Goal: Task Accomplishment & Management: Use online tool/utility

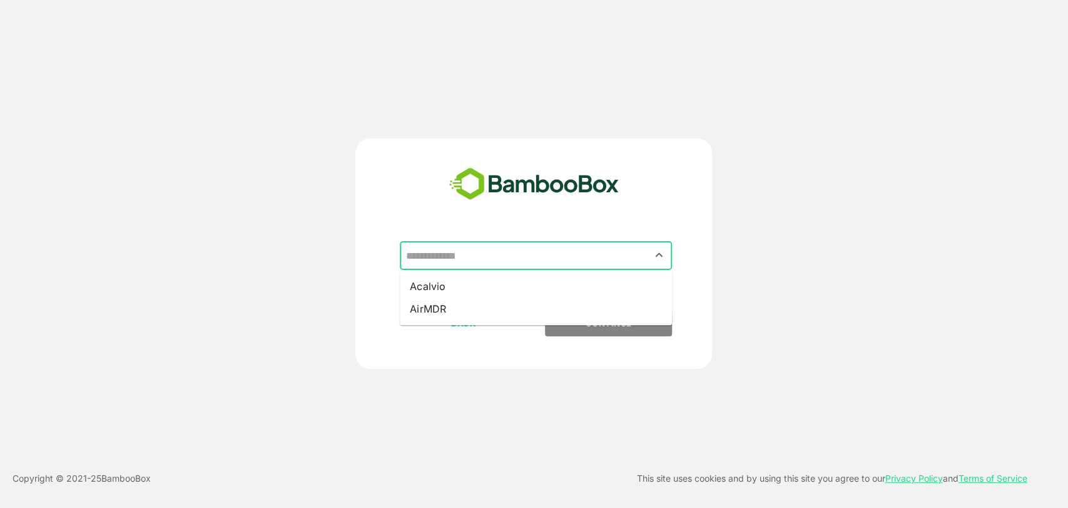
click at [490, 255] on input "text" at bounding box center [535, 255] width 267 height 24
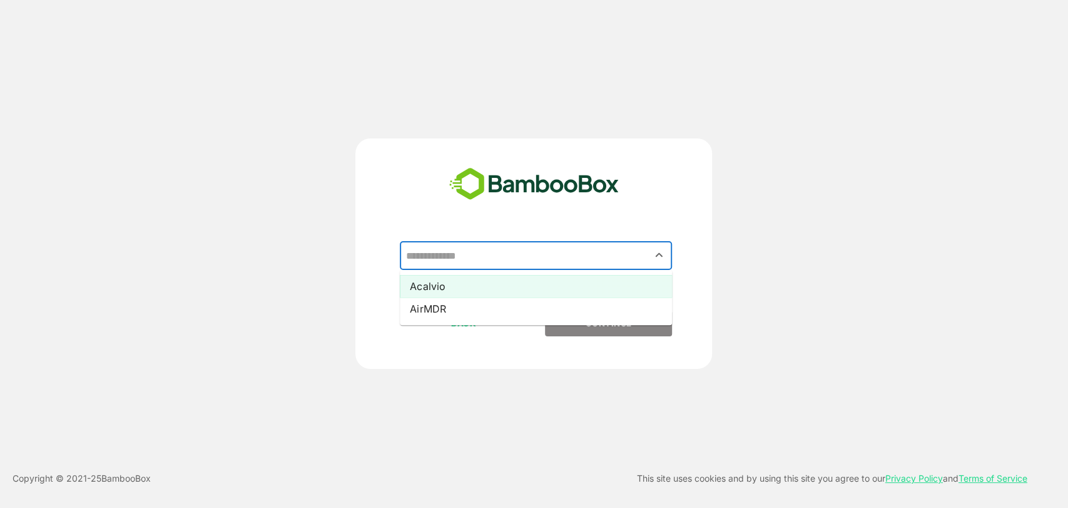
click at [471, 292] on li "Acalvio" at bounding box center [536, 286] width 272 height 23
type input "*******"
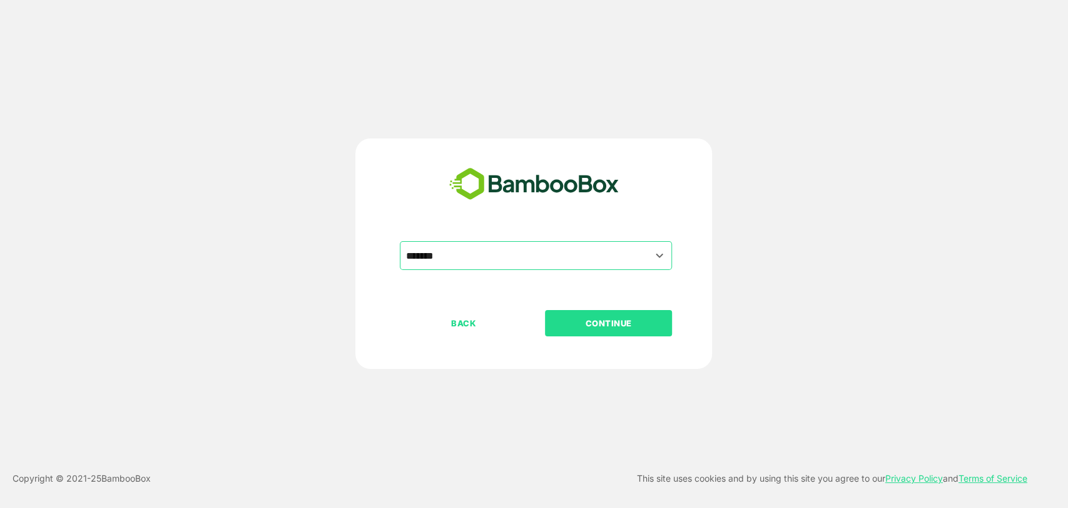
click at [571, 331] on button "CONTINUE" at bounding box center [608, 323] width 127 height 26
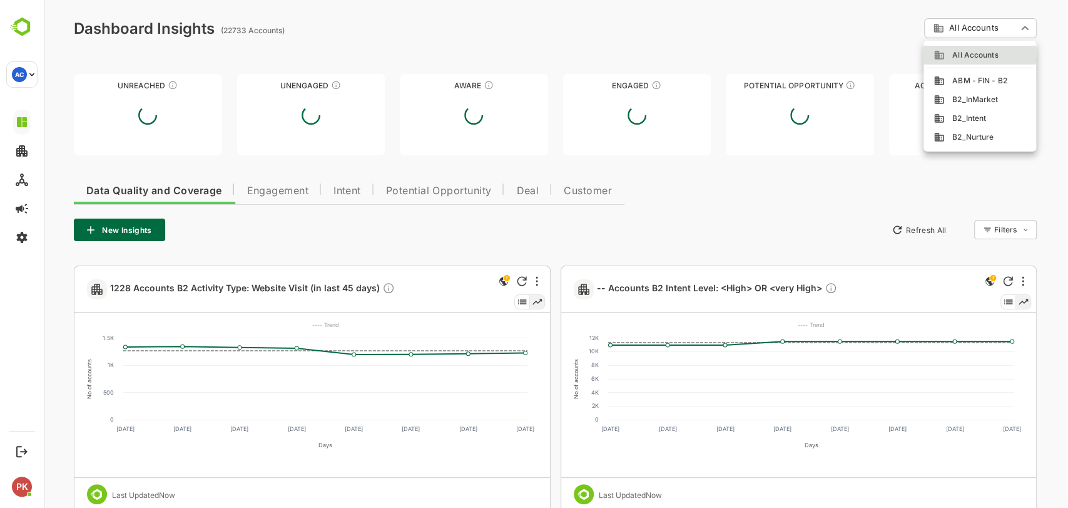
click at [946, 31] on body "**********" at bounding box center [556, 395] width 1025 height 790
click at [958, 84] on span "ABM - FIN - B2" at bounding box center [976, 80] width 63 height 11
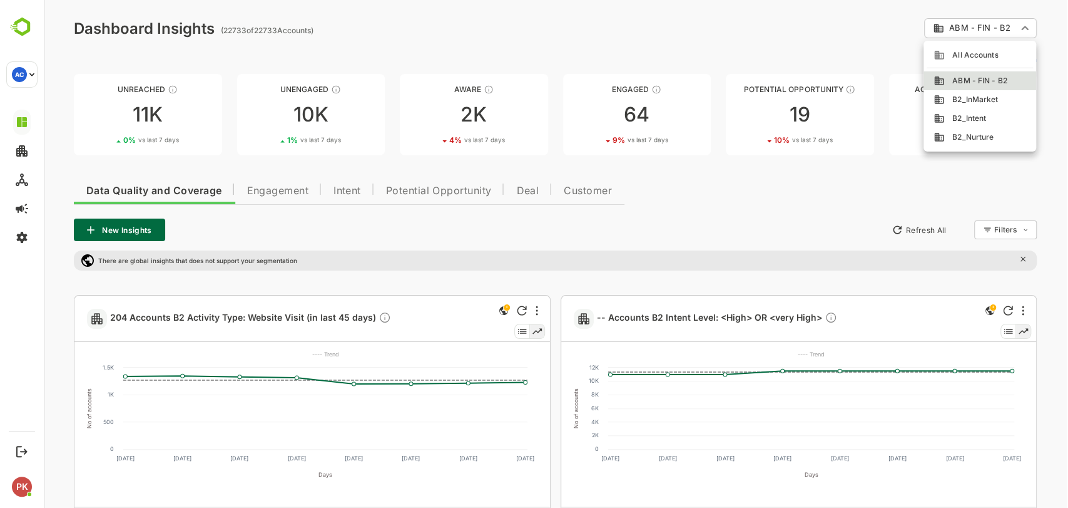
click at [959, 25] on body "**********" at bounding box center [556, 409] width 1025 height 819
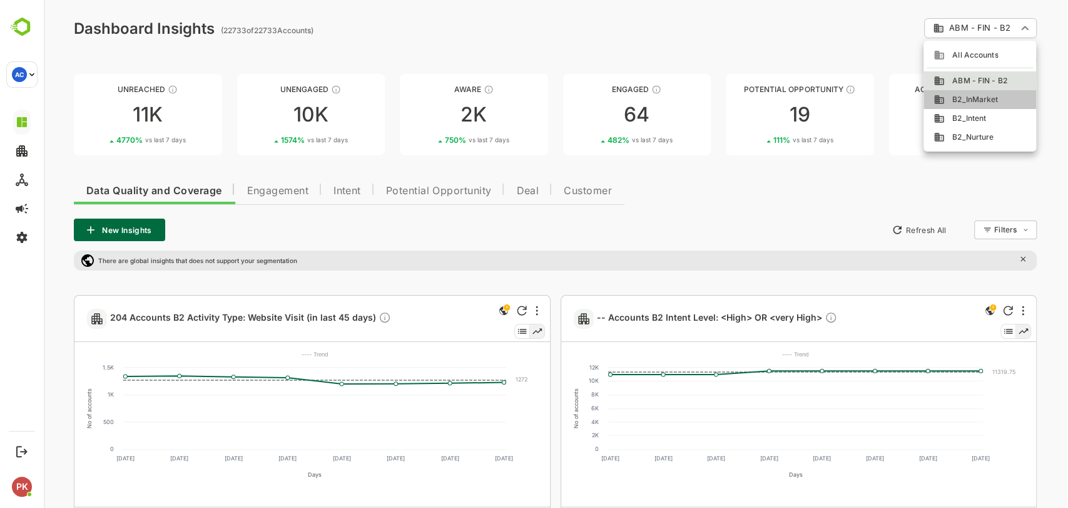
click at [946, 101] on span "B2_InMarket" at bounding box center [971, 99] width 53 height 11
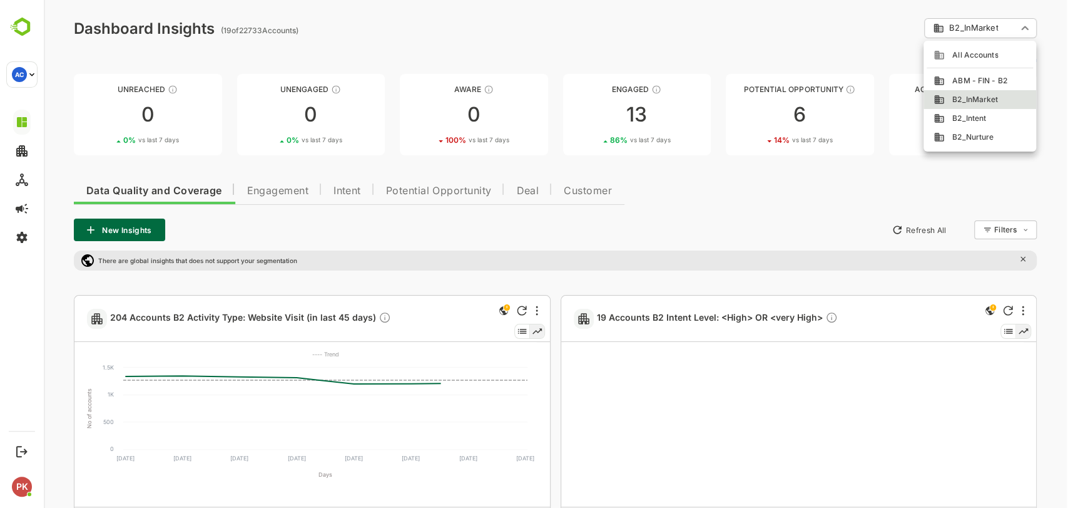
click at [966, 21] on body "**********" at bounding box center [556, 409] width 1025 height 819
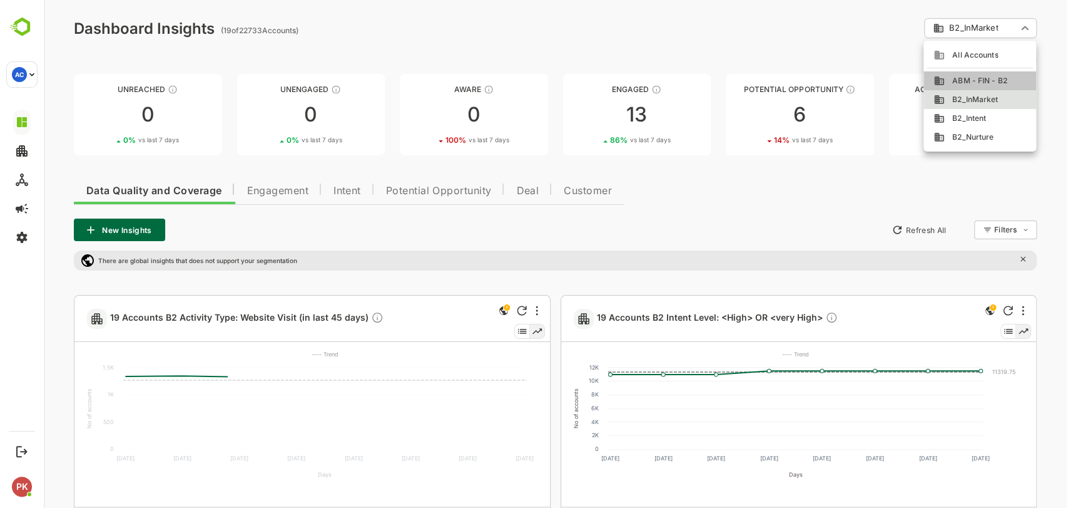
click at [960, 85] on span "ABM - FIN - B2" at bounding box center [976, 80] width 63 height 11
type input "**********"
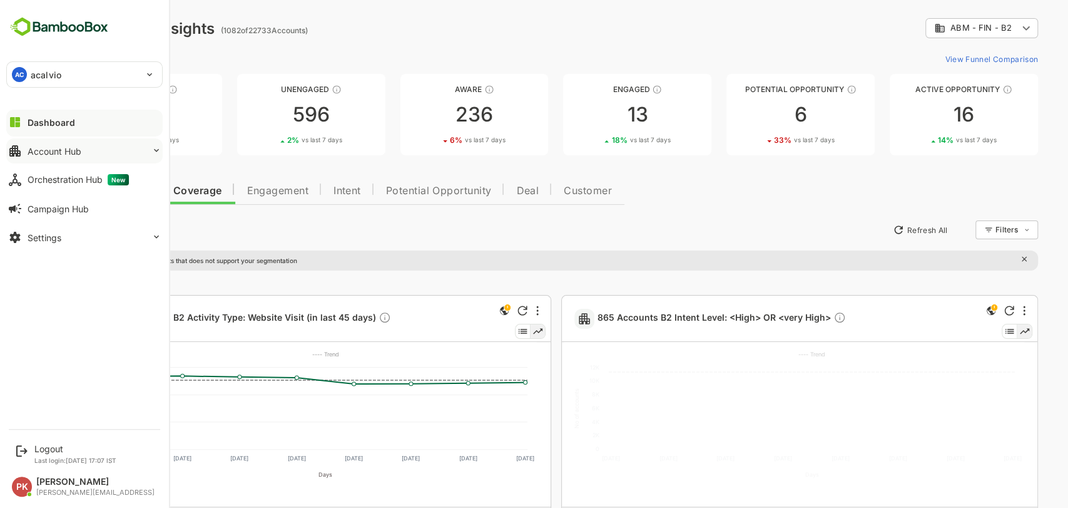
click at [110, 143] on button "Account Hub" at bounding box center [84, 150] width 156 height 25
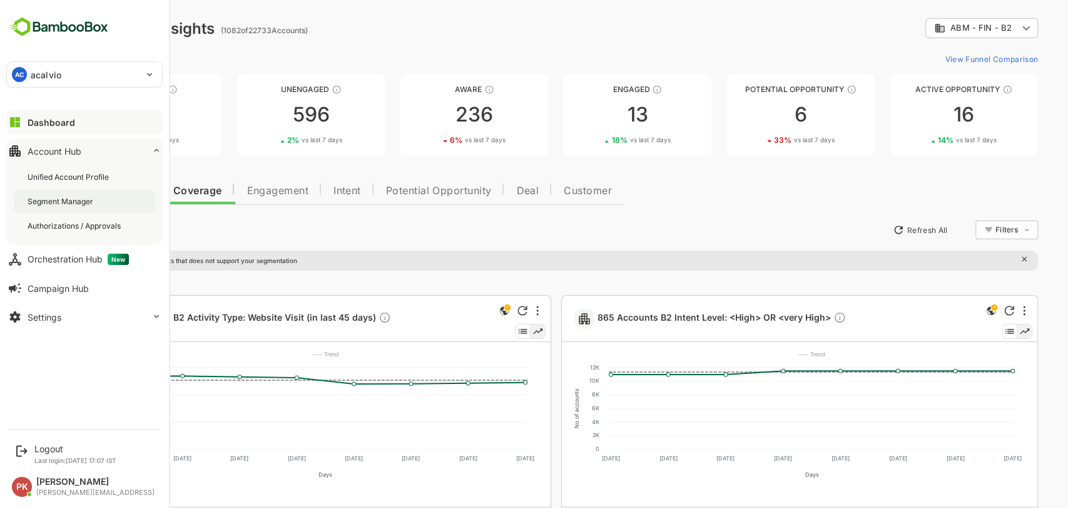
click at [84, 196] on div "Segment Manager" at bounding box center [62, 201] width 68 height 11
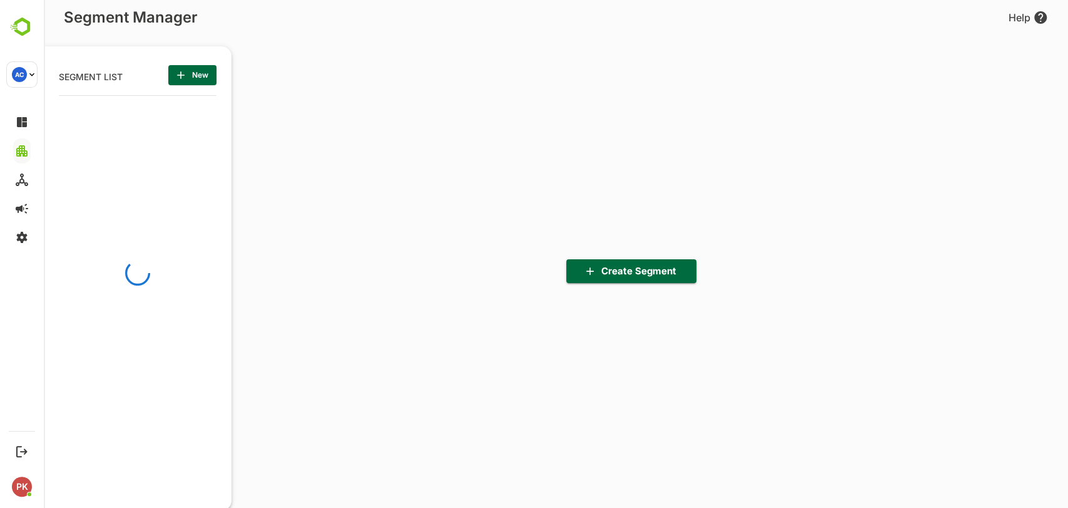
scroll to position [352, 155]
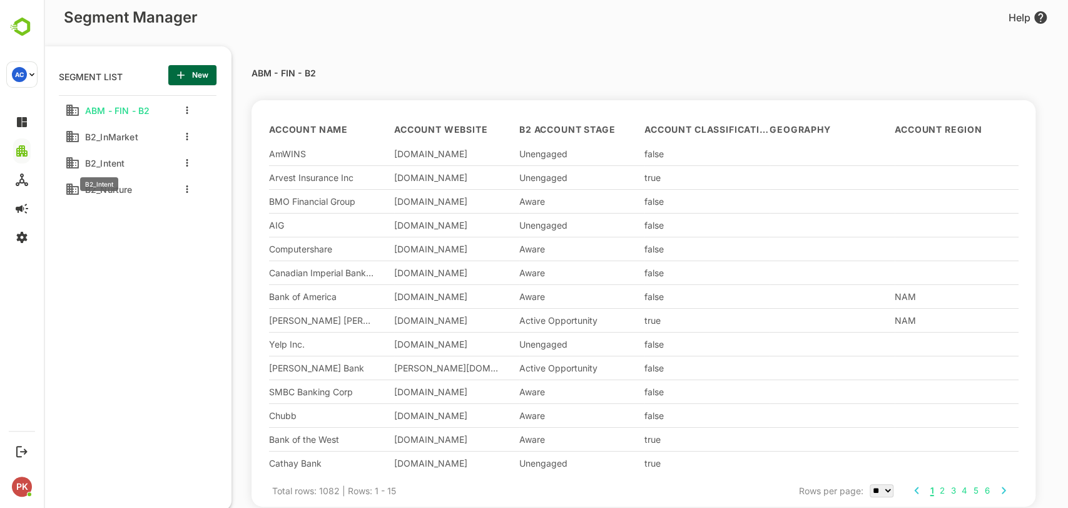
click at [105, 163] on span "B2_Intent" at bounding box center [102, 163] width 44 height 11
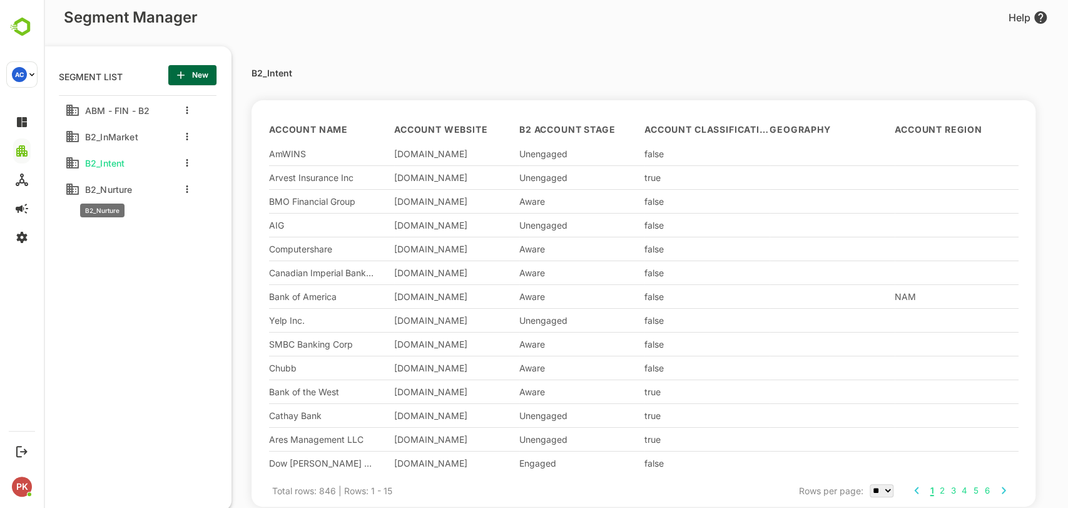
click at [110, 187] on span "B2_Nurture" at bounding box center [106, 189] width 53 height 11
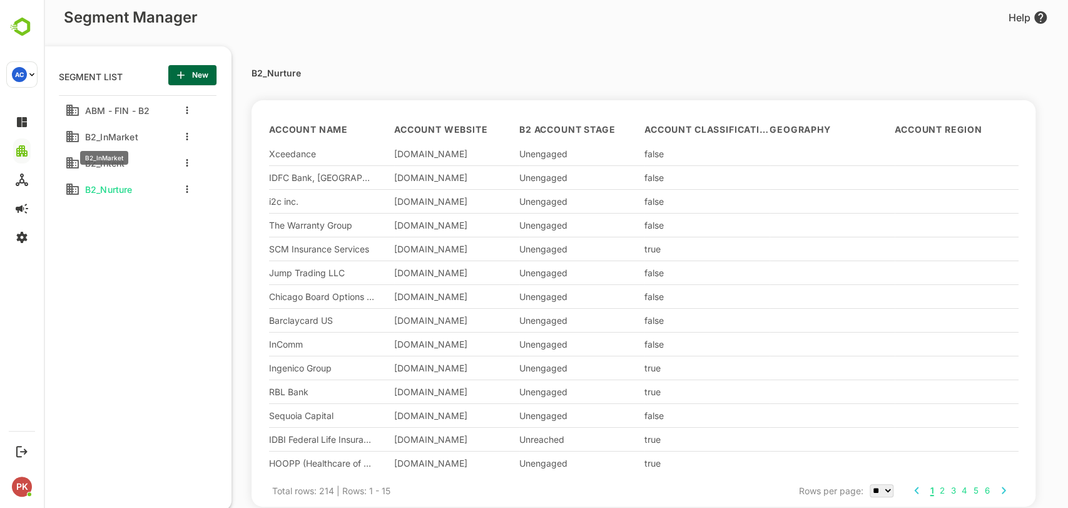
click at [91, 141] on span "B2_InMarket" at bounding box center [109, 136] width 58 height 11
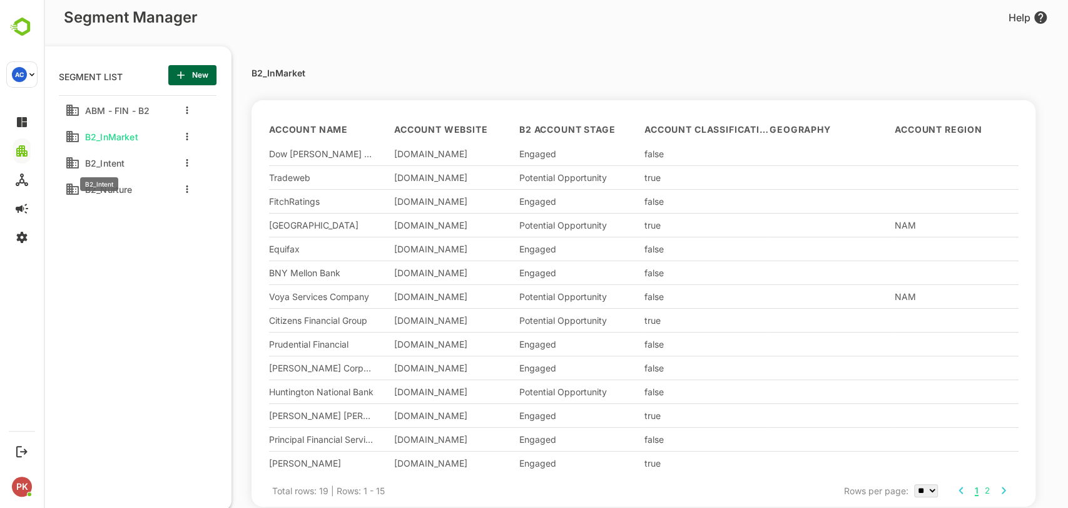
click at [116, 162] on span "B2_Intent" at bounding box center [102, 163] width 44 height 11
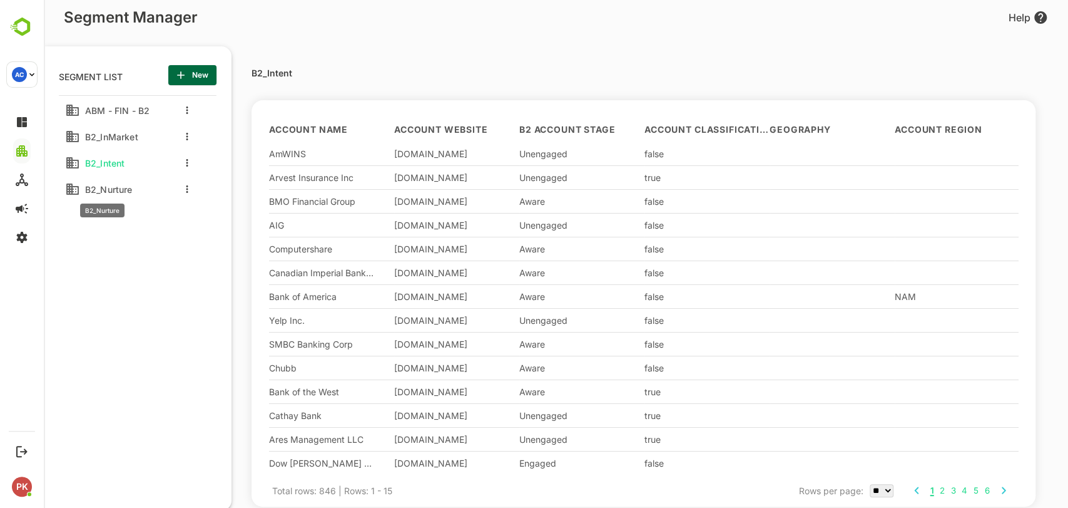
click at [115, 187] on span "B2_Nurture" at bounding box center [106, 189] width 53 height 11
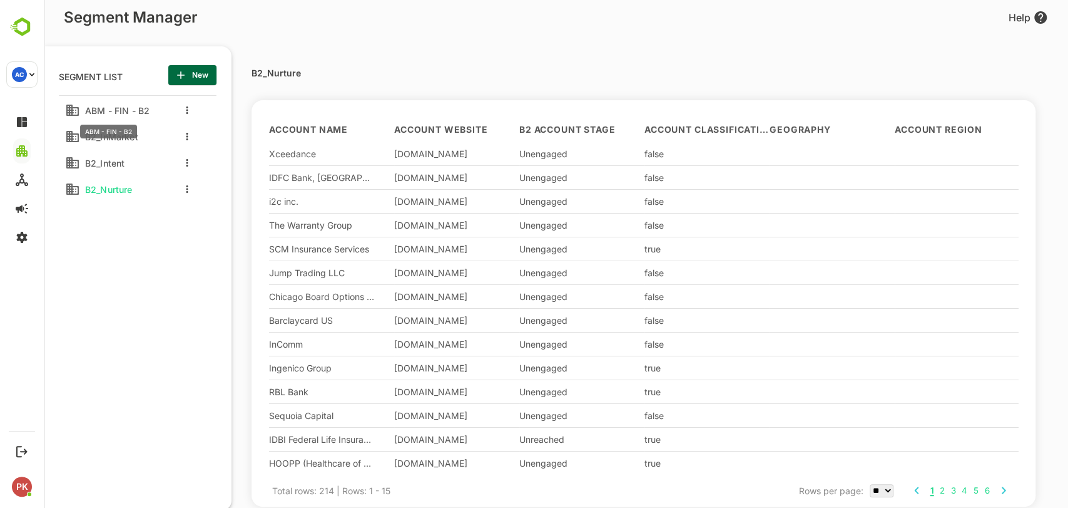
click at [101, 113] on span "ABM - FIN - B2" at bounding box center [114, 110] width 69 height 11
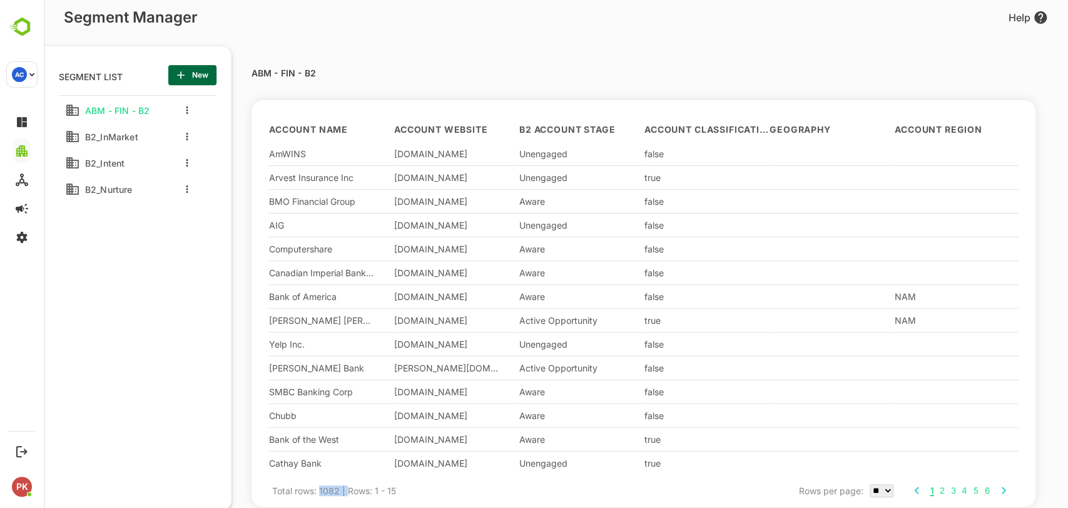
drag, startPoint x: 319, startPoint y: 491, endPoint x: 349, endPoint y: 491, distance: 30.0
click at [349, 491] on div "Total rows: 1082 | Rows: 1 - 15" at bounding box center [334, 490] width 124 height 26
click at [127, 185] on span "B2_Nurture" at bounding box center [106, 189] width 53 height 11
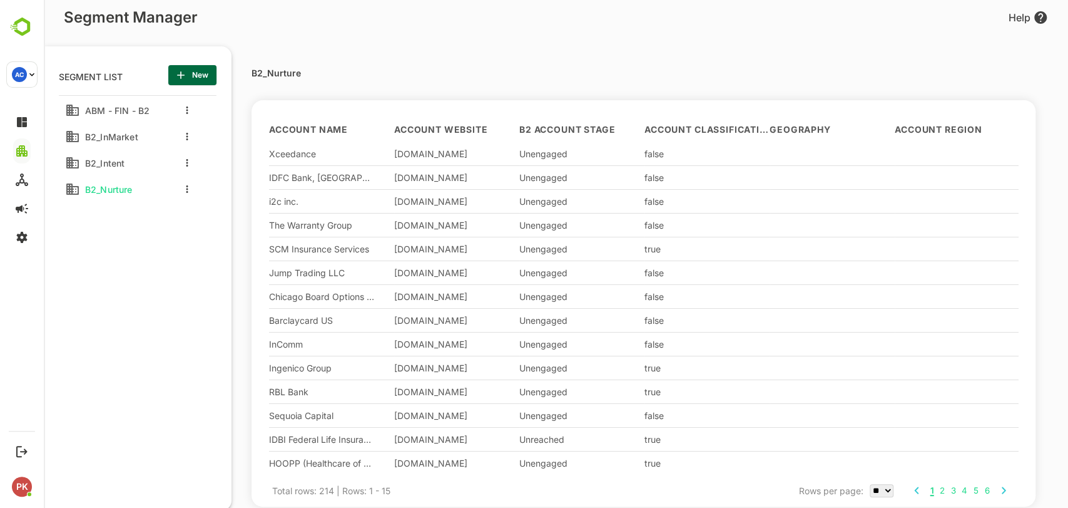
click at [103, 168] on div "B2_Intent" at bounding box center [109, 163] width 88 height 20
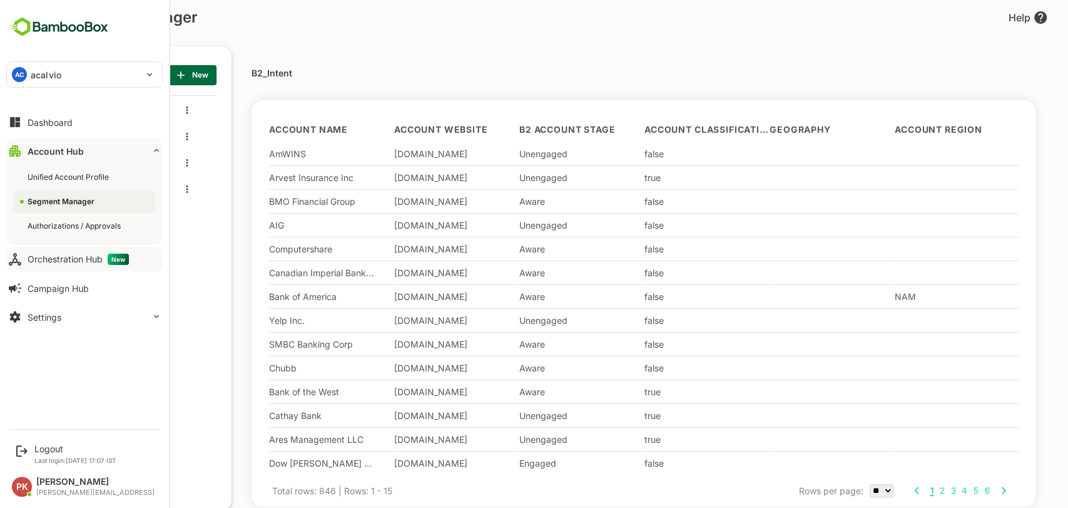
click at [63, 262] on div "Orchestration Hub New" at bounding box center [78, 258] width 101 height 11
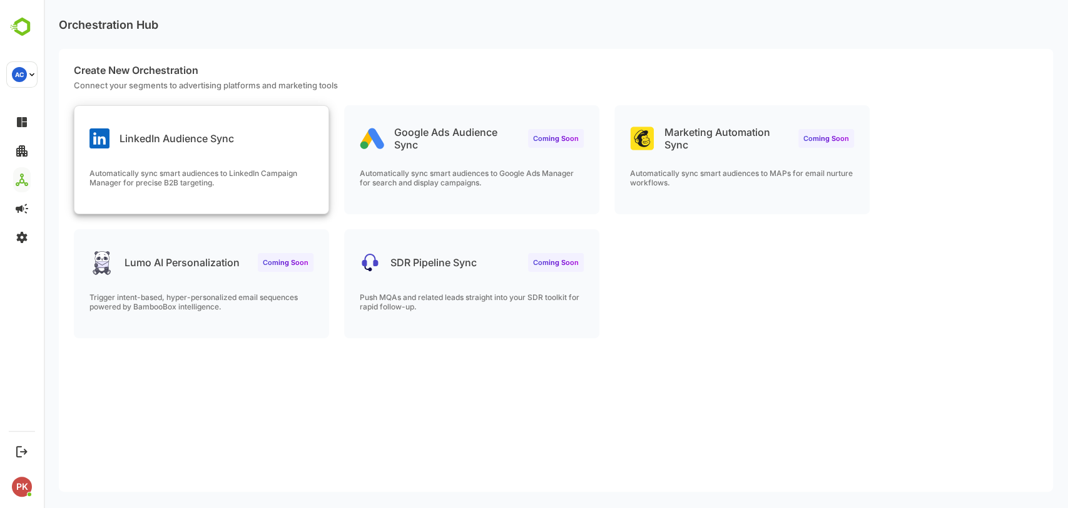
click at [248, 151] on div "LinkedIn Audience Sync Automatically sync smart audiences to LinkedIn Campaign …" at bounding box center [201, 160] width 254 height 108
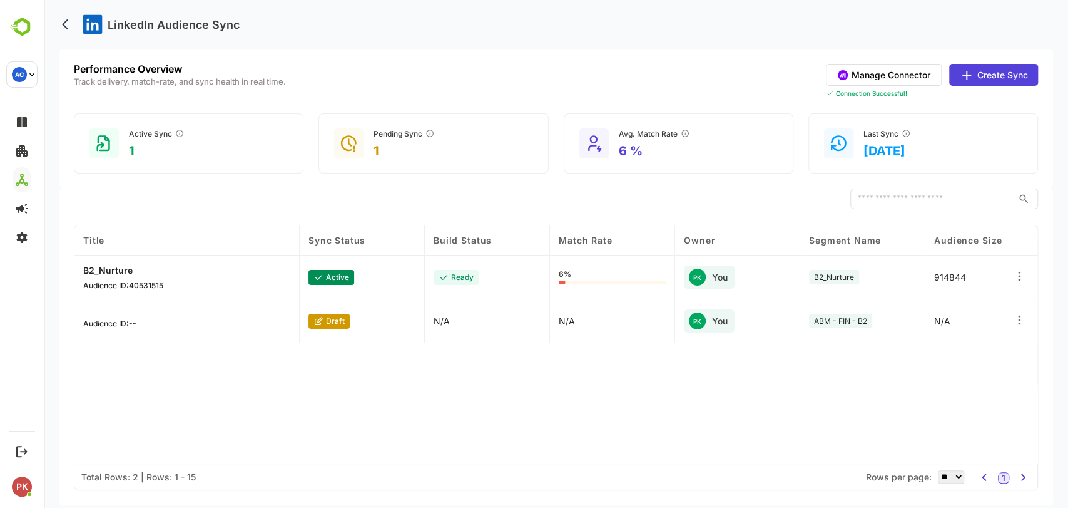
click at [985, 81] on button "Create Sync" at bounding box center [993, 75] width 89 height 22
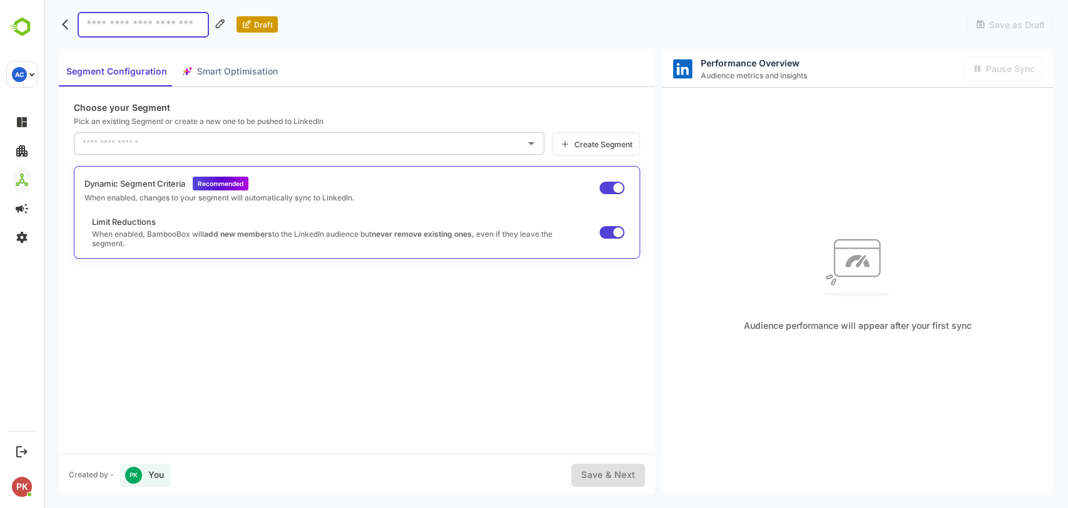
click at [158, 143] on input "text" at bounding box center [299, 143] width 441 height 20
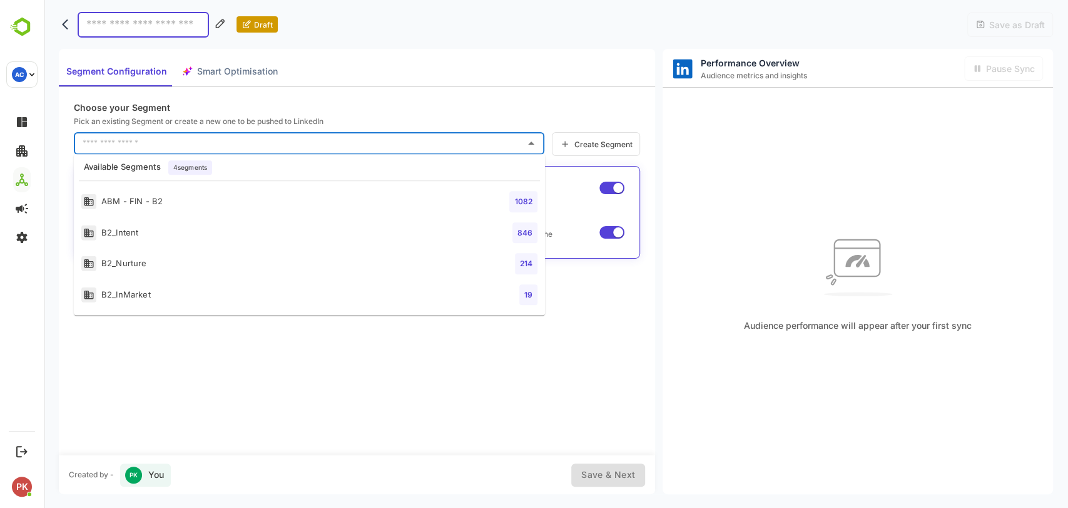
click at [133, 231] on div "B2_Intent" at bounding box center [109, 233] width 57 height 16
type input "*********"
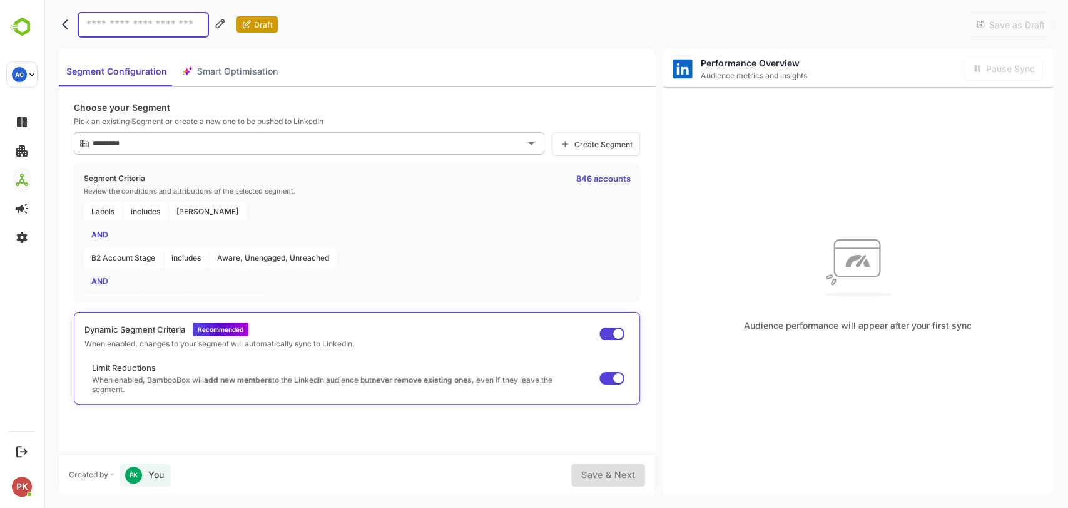
click at [141, 24] on input at bounding box center [143, 25] width 131 height 26
type input "*********"
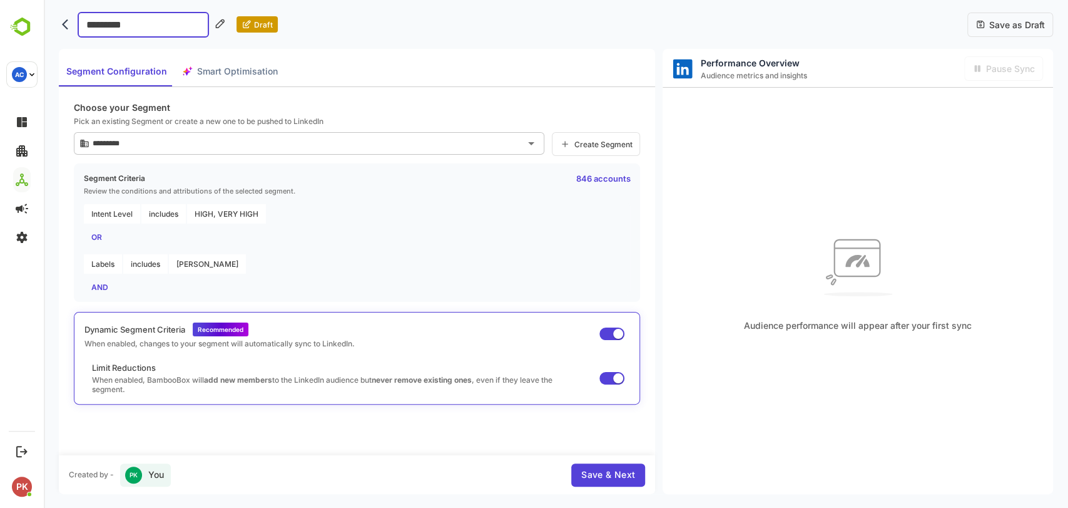
scroll to position [163, 0]
click at [617, 482] on button "Save & Next" at bounding box center [608, 474] width 74 height 23
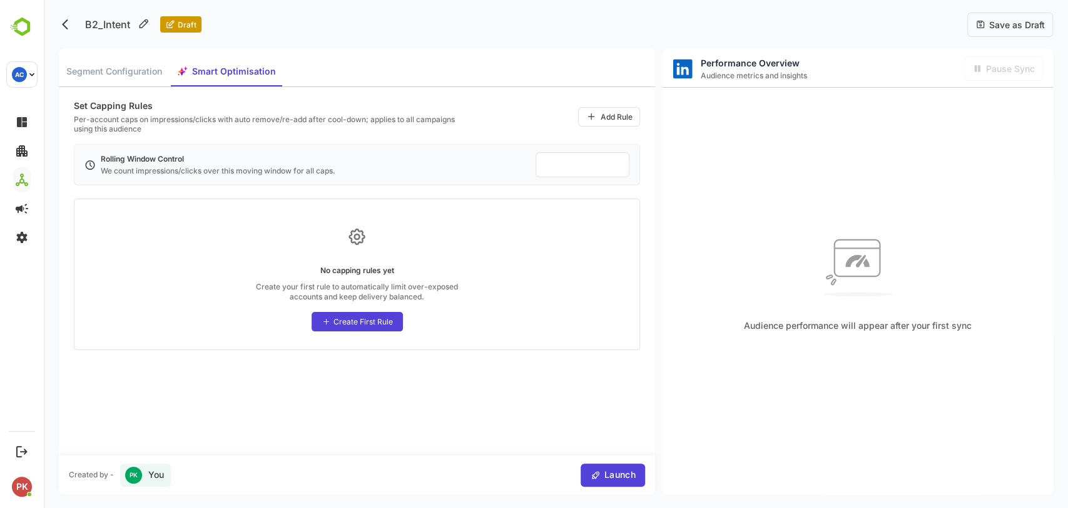
click at [617, 482] on button "Launch" at bounding box center [613, 474] width 64 height 23
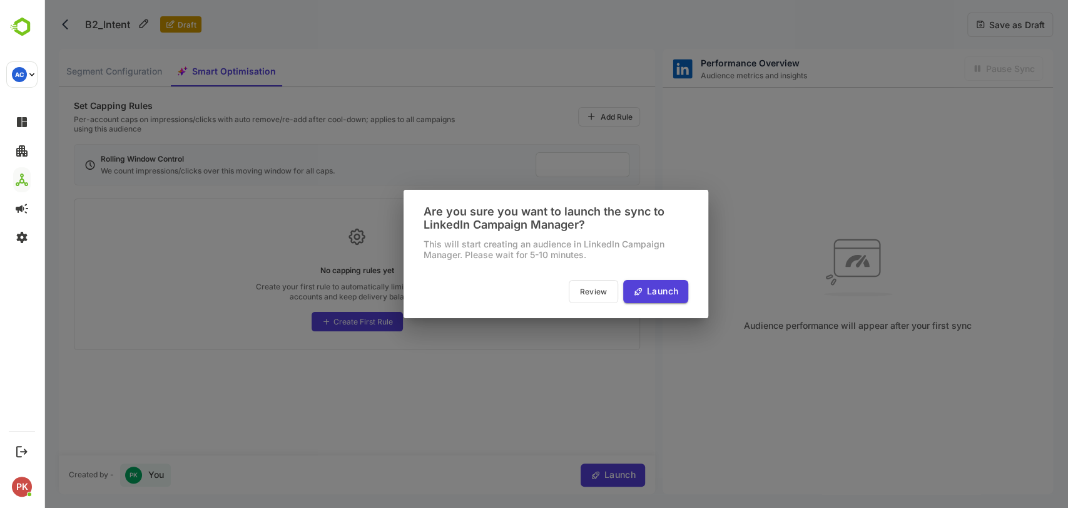
click at [645, 289] on span "Launch" at bounding box center [660, 292] width 35 height 16
